Goal: Information Seeking & Learning: Find specific fact

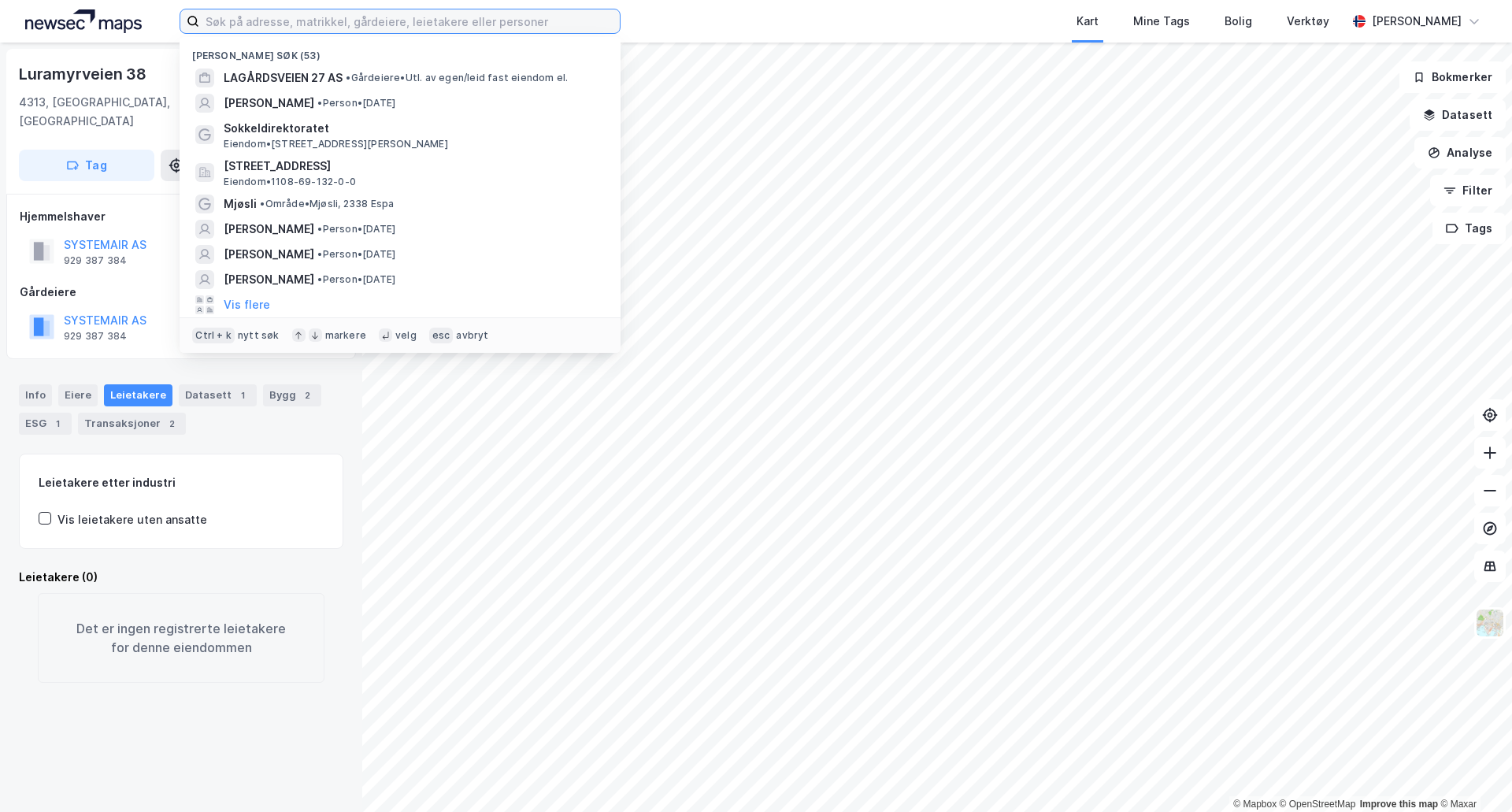
click at [469, 16] on input at bounding box center [409, 21] width 421 height 24
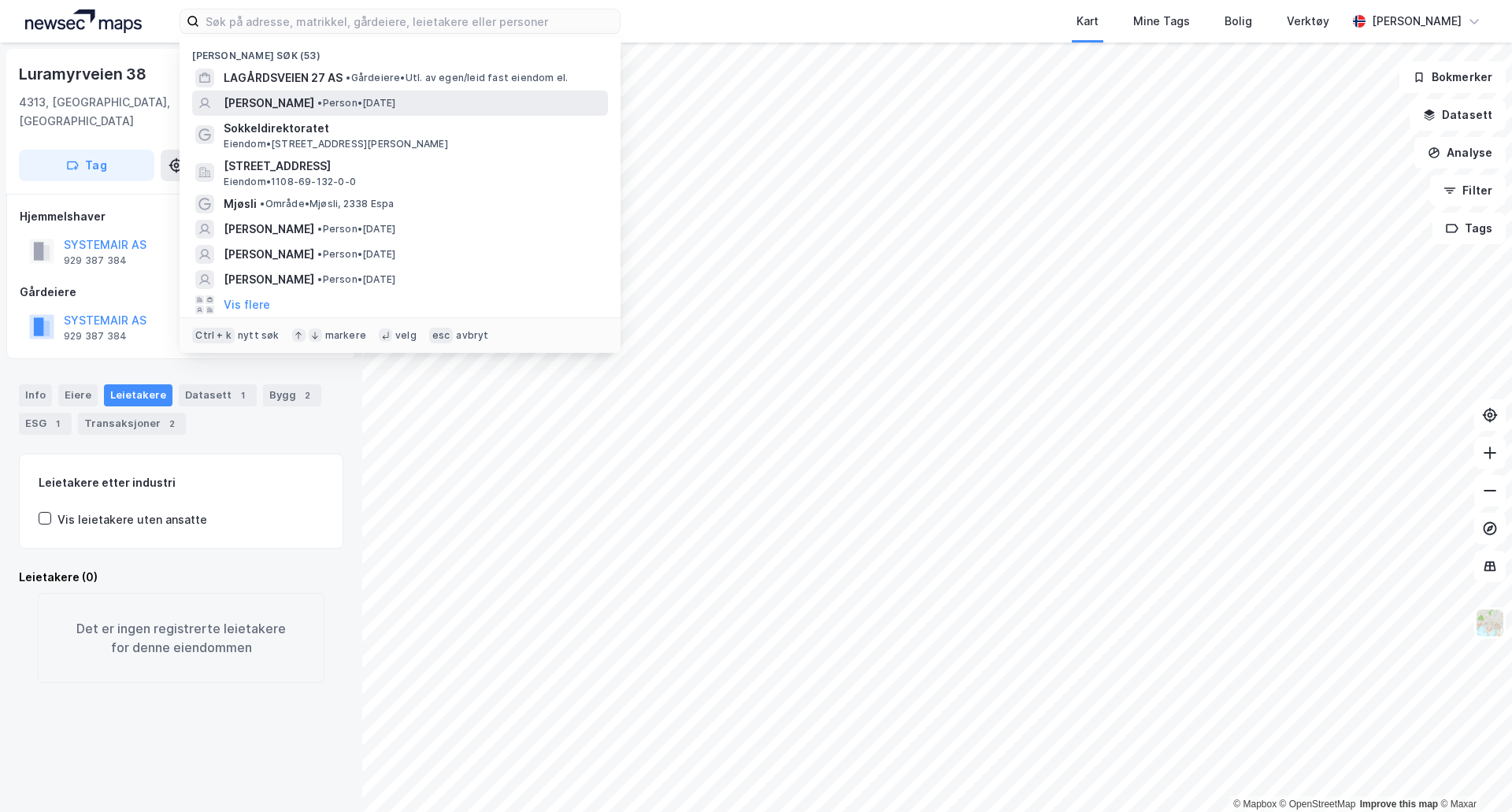
click at [270, 100] on span "[PERSON_NAME]" at bounding box center [268, 104] width 90 height 19
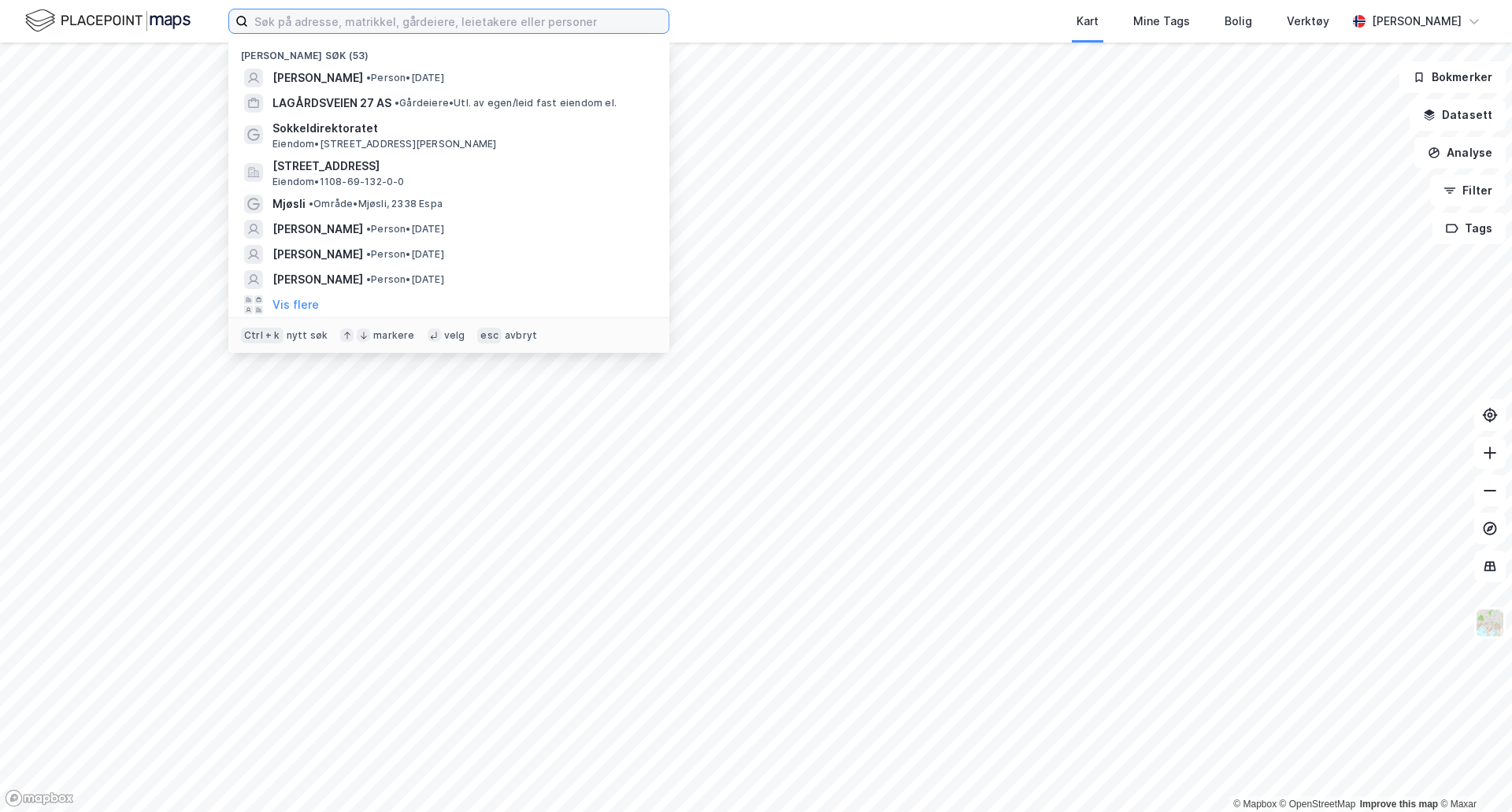
click at [302, 25] on input at bounding box center [458, 21] width 421 height 24
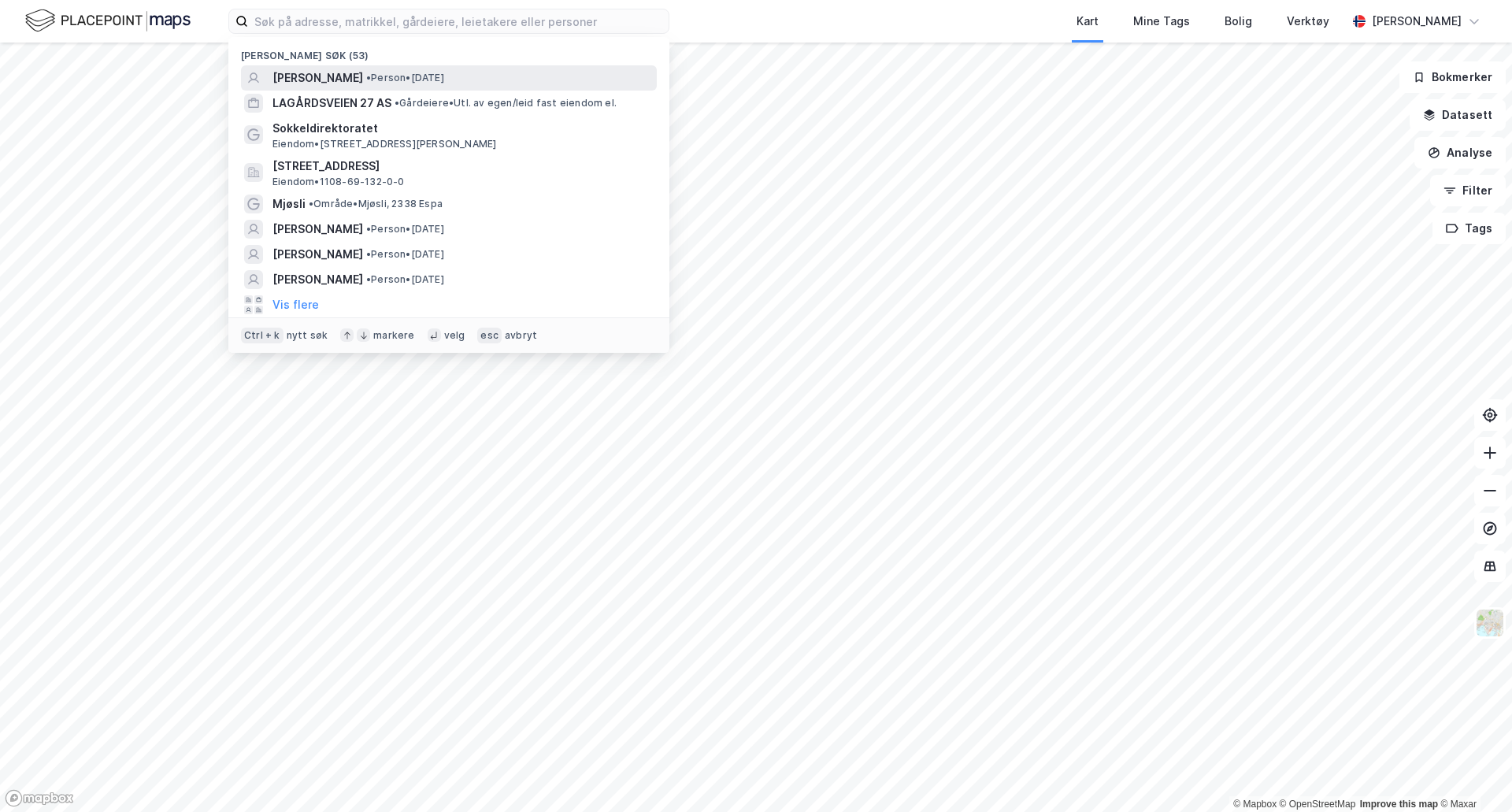
click at [311, 73] on span "[PERSON_NAME]" at bounding box center [317, 78] width 90 height 19
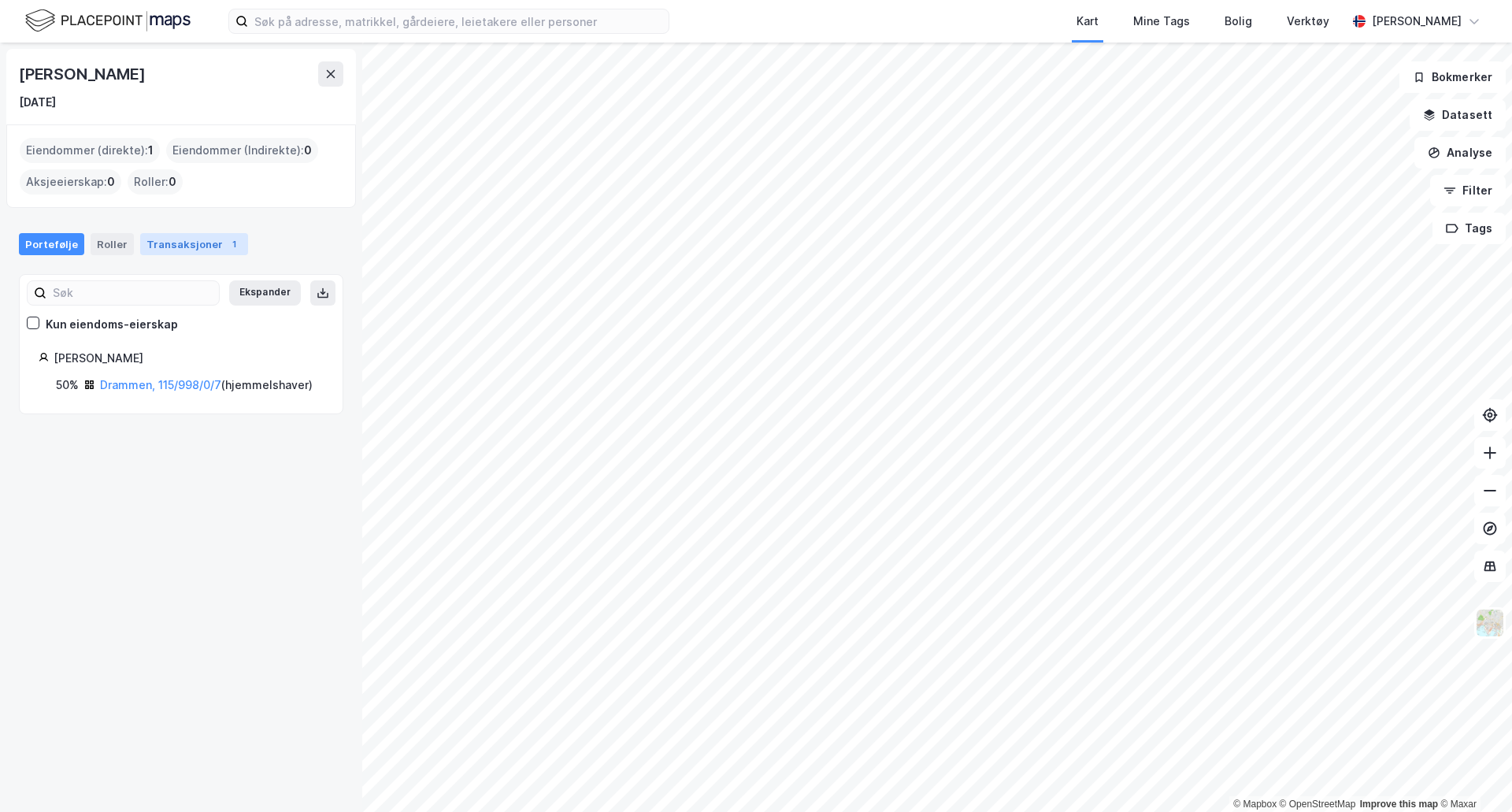
click at [164, 239] on div "Transaksjoner 1" at bounding box center [194, 244] width 108 height 22
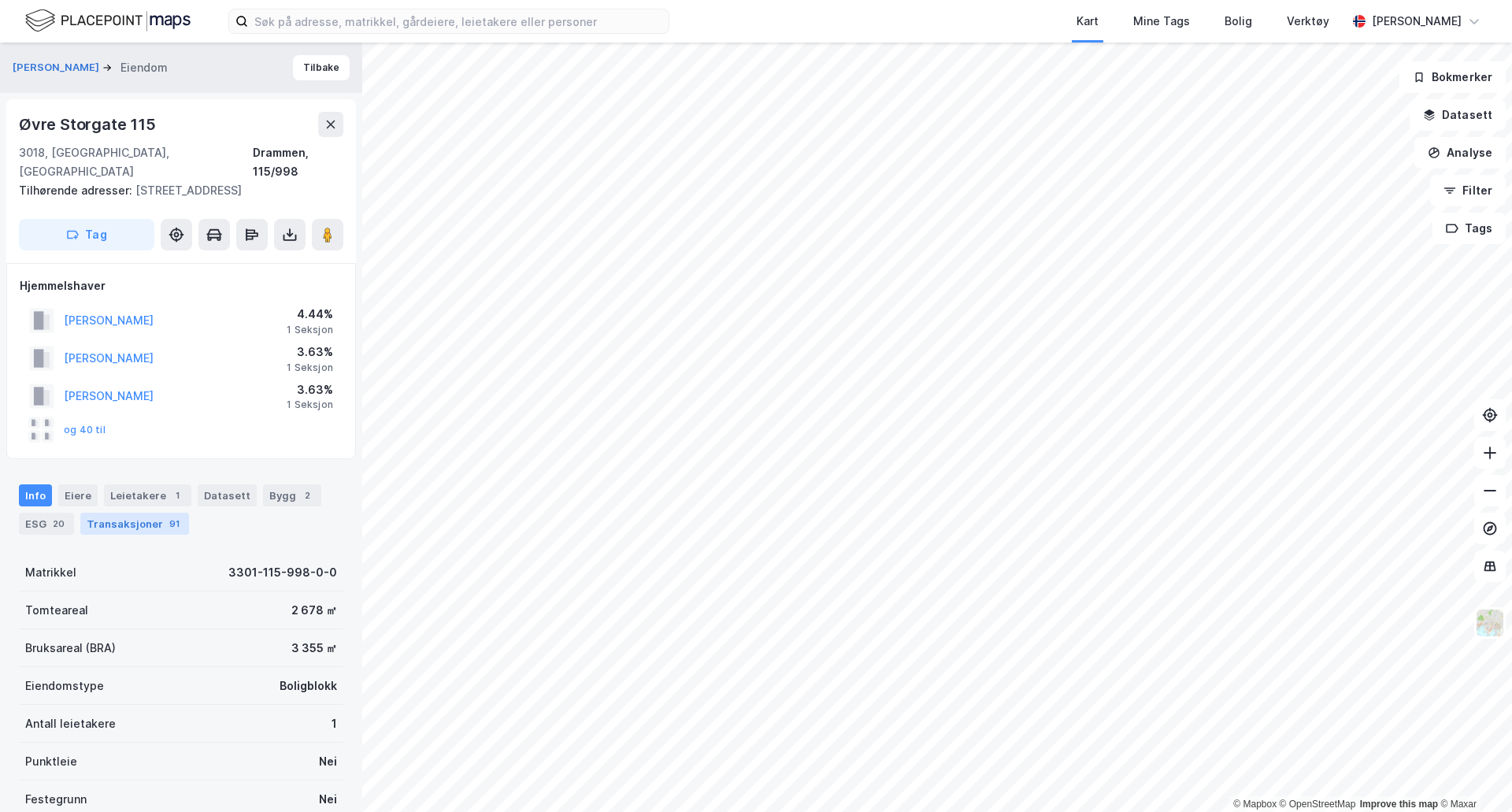
click at [132, 513] on div "Transaksjoner 91" at bounding box center [134, 523] width 108 height 22
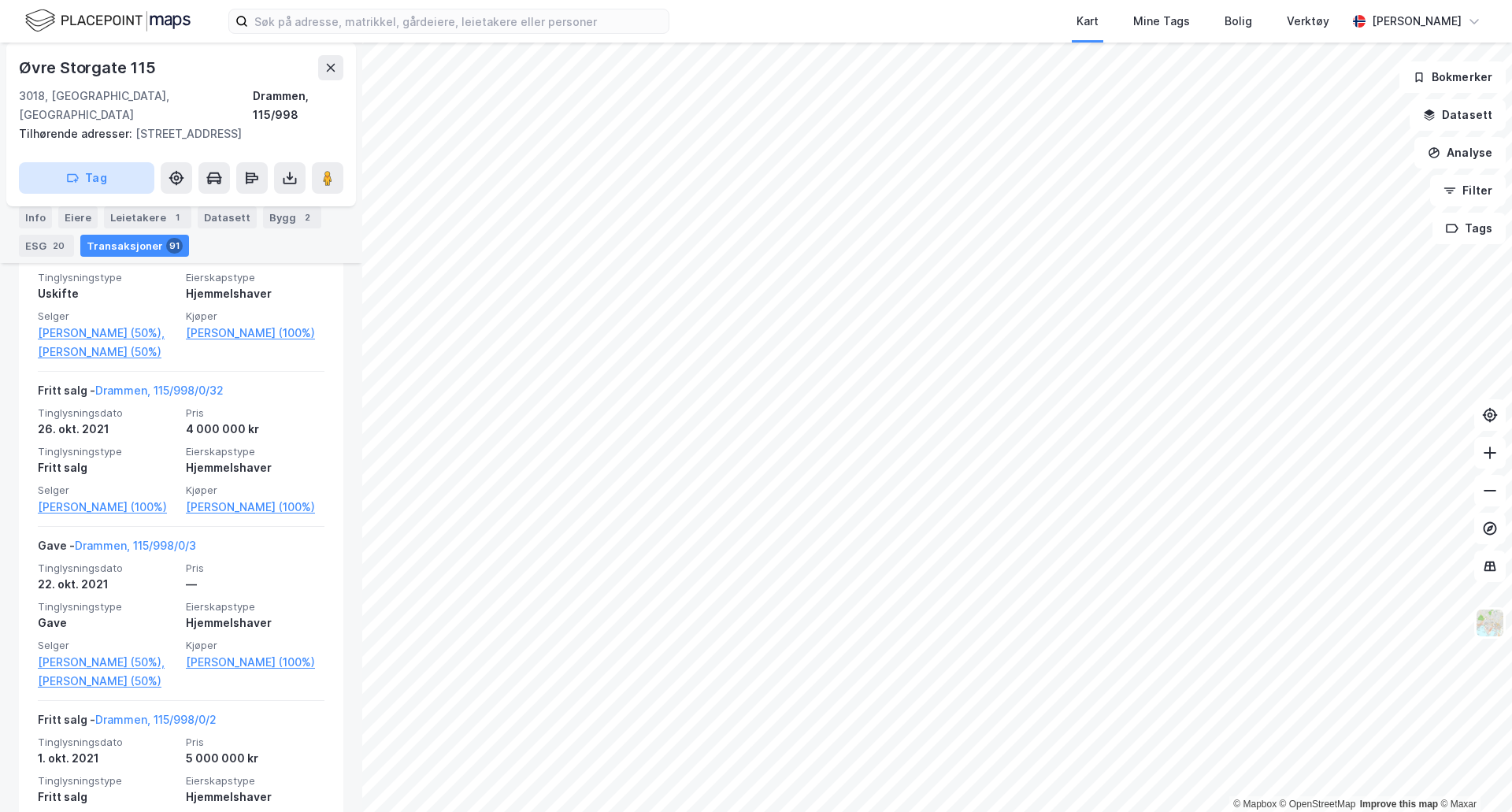
scroll to position [1338, 0]
